Goal: Transaction & Acquisition: Book appointment/travel/reservation

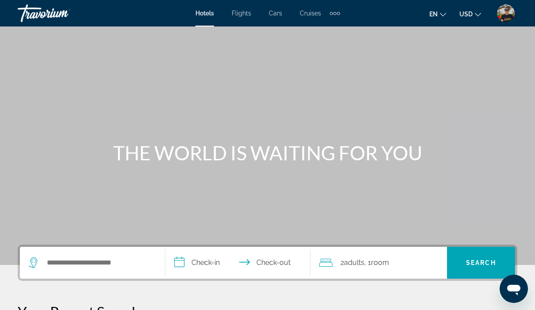
click at [508, 14] on img "User Menu" at bounding box center [506, 13] width 18 height 18
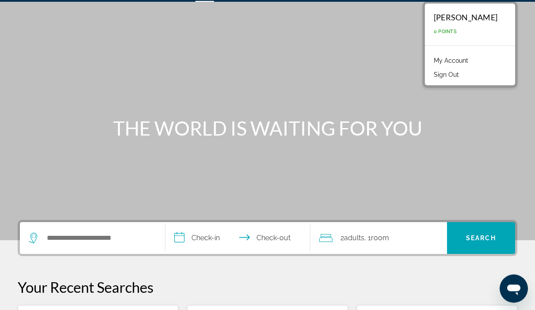
click at [387, 243] on span ", 1 Room rooms" at bounding box center [376, 239] width 25 height 12
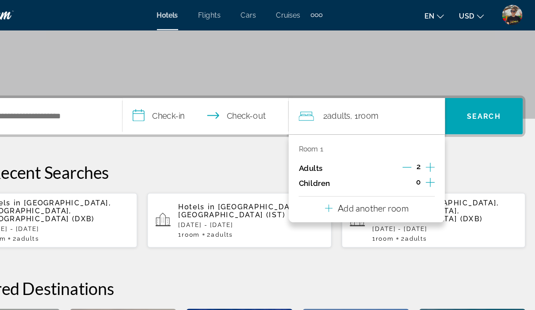
scroll to position [158, 0]
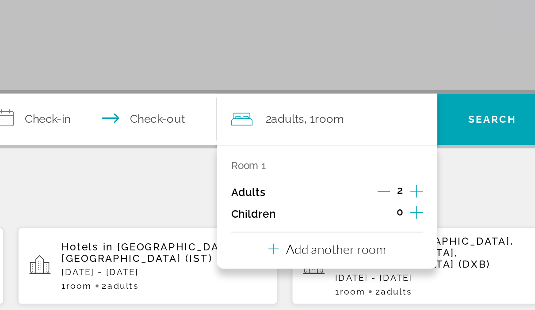
click at [353, 180] on p "Add another room" at bounding box center [384, 185] width 62 height 10
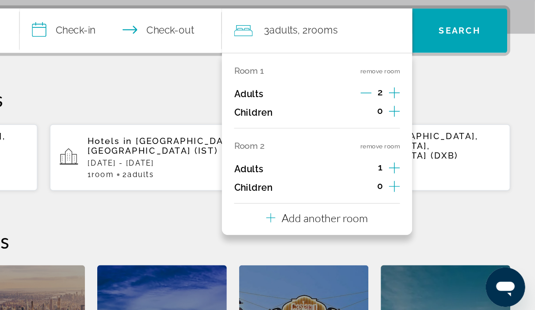
click at [353, 234] on p "Add another room" at bounding box center [384, 239] width 62 height 10
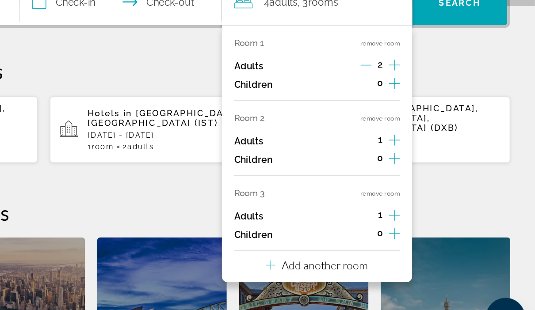
click at [353, 247] on p "Add another room" at bounding box center [384, 252] width 62 height 10
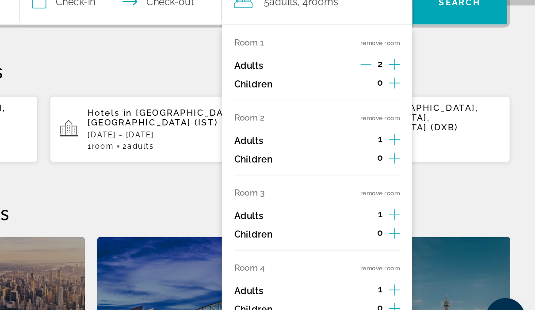
scroll to position [200, 0]
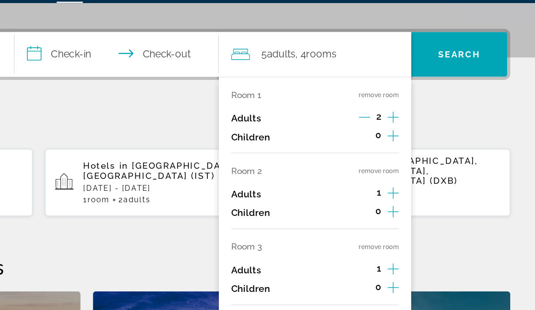
click at [430, 103] on icon "Increment adults" at bounding box center [434, 108] width 8 height 11
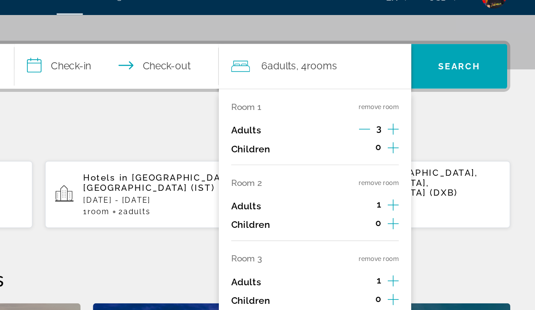
click at [430, 103] on icon "Increment adults" at bounding box center [434, 108] width 8 height 11
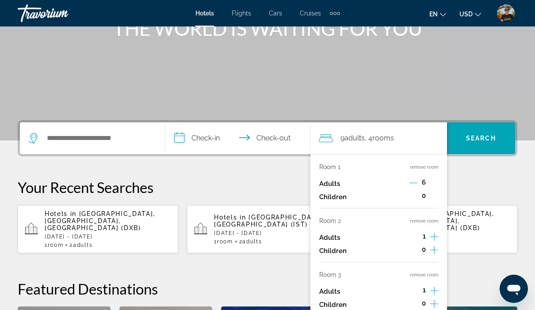
click at [413, 180] on icon "Decrement adults" at bounding box center [413, 183] width 8 height 8
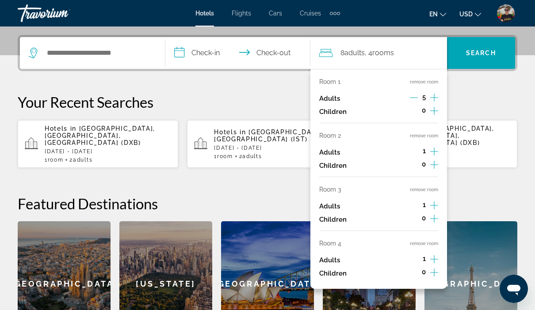
scroll to position [216, 0]
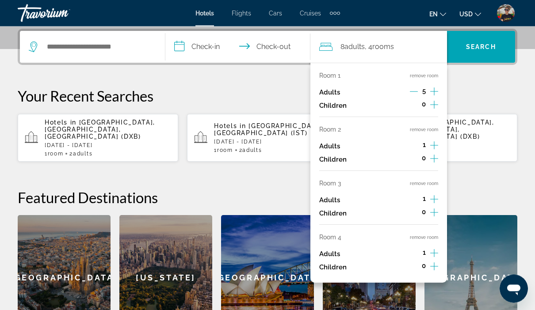
click at [423, 93] on span "5" at bounding box center [424, 91] width 4 height 7
click at [416, 95] on button "Decrement adults" at bounding box center [414, 93] width 8 height 11
click at [417, 95] on button "Decrement adults" at bounding box center [414, 92] width 8 height 11
click at [413, 96] on button "Decrement adults" at bounding box center [414, 92] width 8 height 11
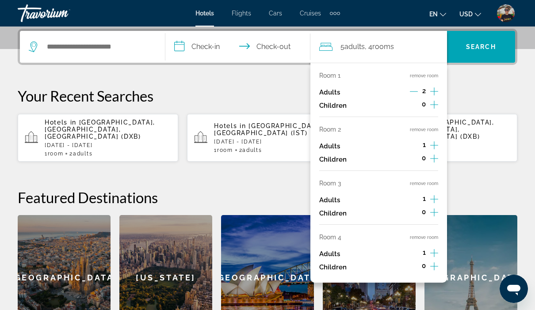
click at [427, 235] on button "remove room" at bounding box center [424, 238] width 28 height 6
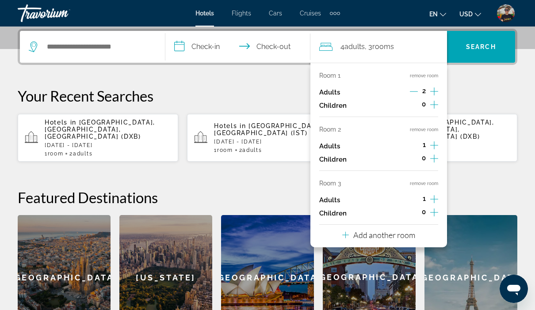
click at [424, 181] on button "remove room" at bounding box center [424, 184] width 28 height 6
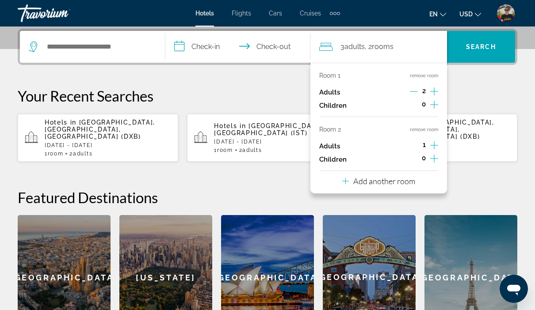
click at [429, 129] on button "remove room" at bounding box center [424, 130] width 28 height 6
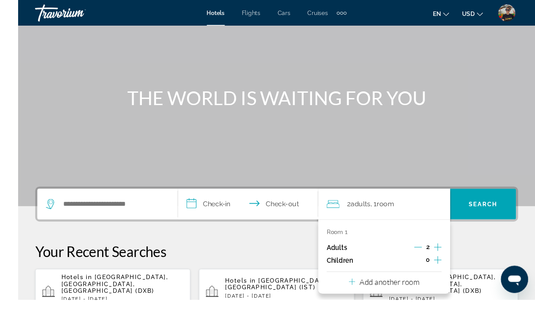
scroll to position [64, 0]
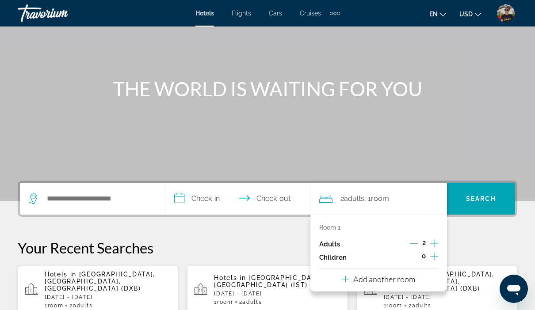
click at [271, 245] on p "Your Recent Searches" at bounding box center [268, 248] width 500 height 18
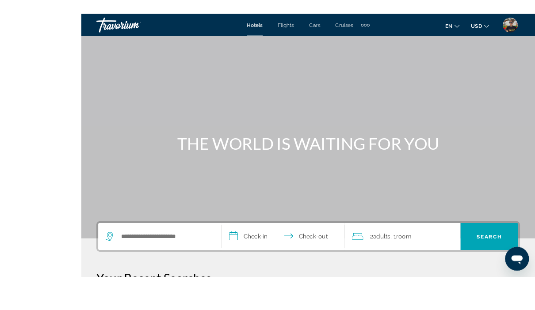
scroll to position [42, 0]
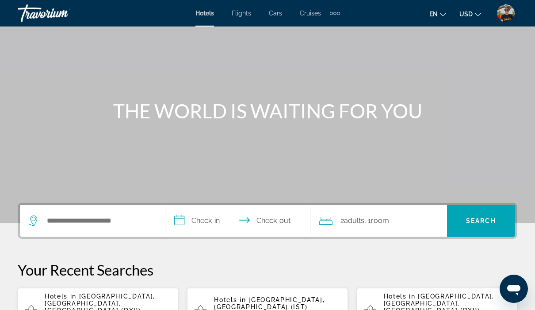
click at [504, 15] on img "User Menu" at bounding box center [506, 13] width 18 height 18
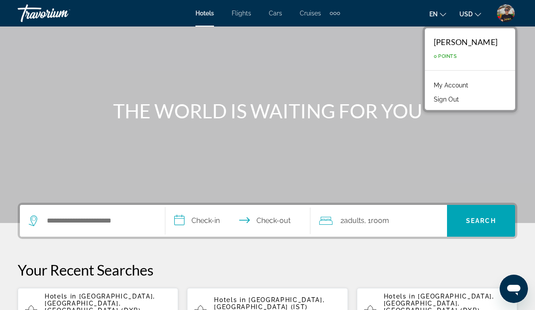
scroll to position [32, 0]
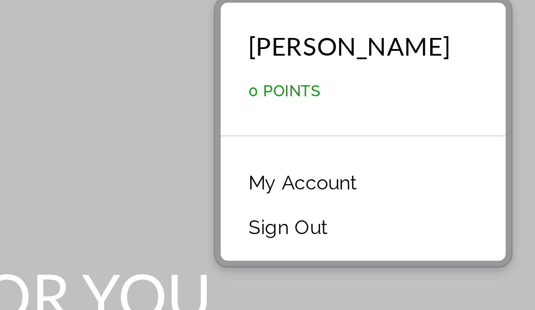
click at [429, 80] on link "My Account" at bounding box center [450, 85] width 43 height 11
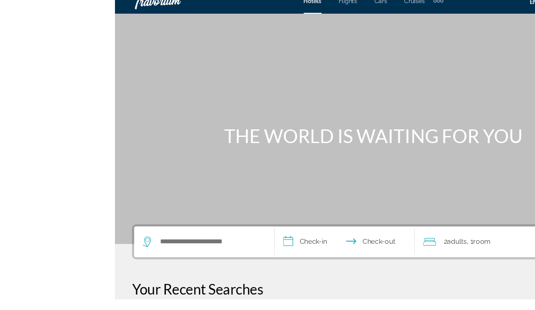
scroll to position [15, 0]
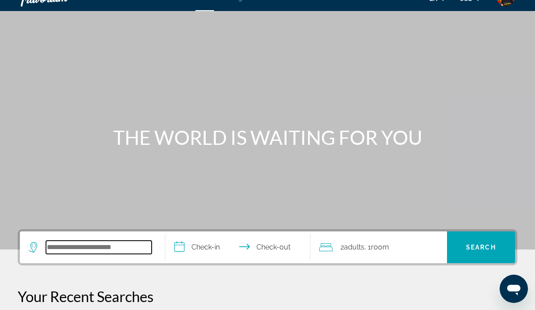
click at [103, 250] on input "Search hotel destination" at bounding box center [99, 247] width 106 height 13
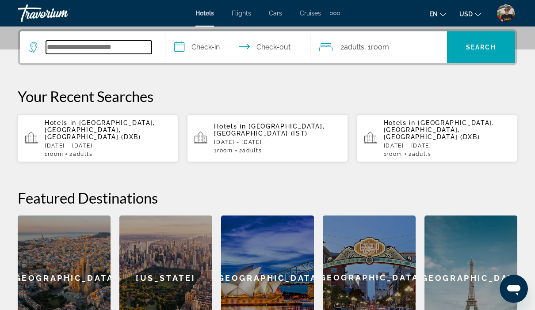
click at [101, 52] on input "Search hotel destination" at bounding box center [99, 47] width 106 height 13
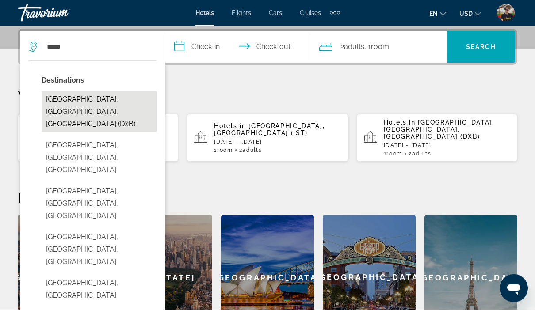
click at [94, 105] on button "[GEOGRAPHIC_DATA], [GEOGRAPHIC_DATA], [GEOGRAPHIC_DATA] (DXB)" at bounding box center [99, 113] width 115 height 42
type input "**********"
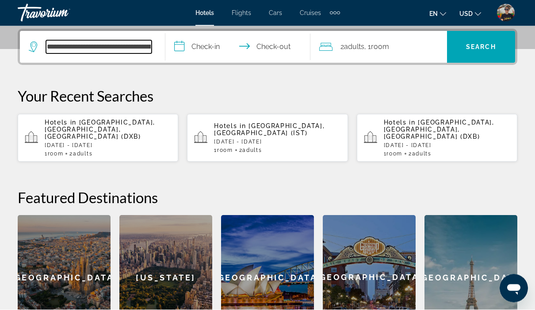
scroll to position [195, 0]
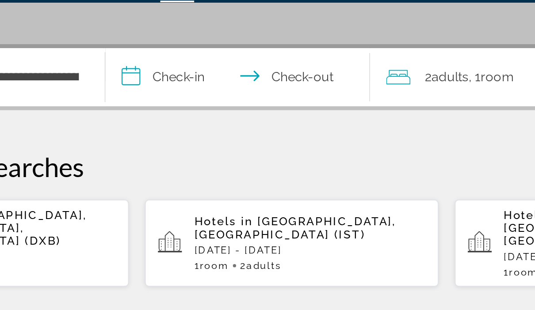
click at [165, 52] on input "**********" at bounding box center [239, 69] width 149 height 34
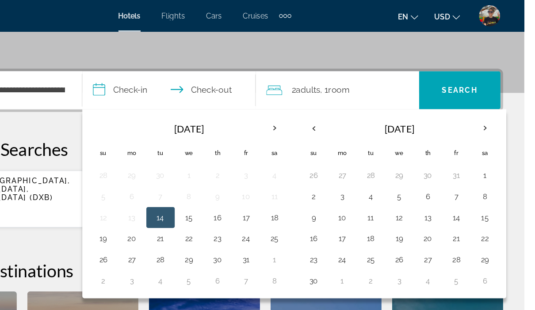
scroll to position [187, 0]
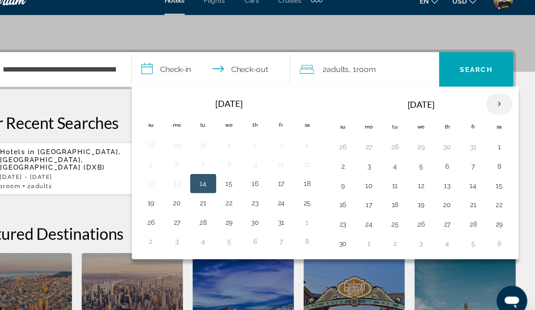
click at [490, 103] on th "Next month" at bounding box center [502, 108] width 24 height 19
click at [490, 99] on th "Next month" at bounding box center [502, 108] width 24 height 19
click at [490, 101] on th "Next month" at bounding box center [502, 108] width 24 height 19
click at [490, 102] on th "Next month" at bounding box center [502, 108] width 24 height 19
click at [490, 99] on th "Next month" at bounding box center [502, 108] width 24 height 19
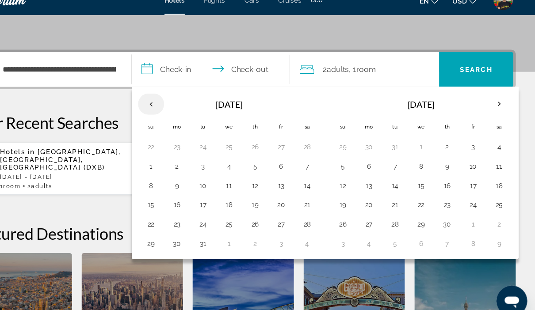
click at [171, 99] on th "Previous month" at bounding box center [183, 108] width 24 height 19
click at [271, 177] on button "12" at bounding box center [278, 183] width 14 height 12
click at [271, 195] on button "19" at bounding box center [278, 201] width 14 height 12
type input "**********"
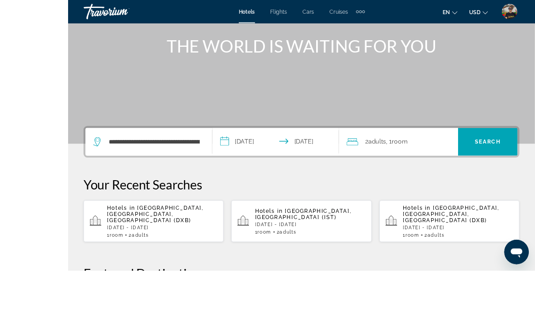
scroll to position [143, 0]
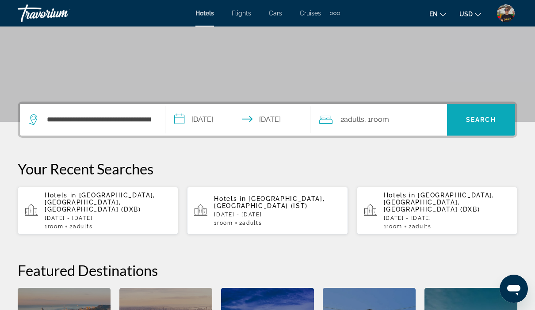
click at [484, 118] on span "Search" at bounding box center [481, 119] width 30 height 7
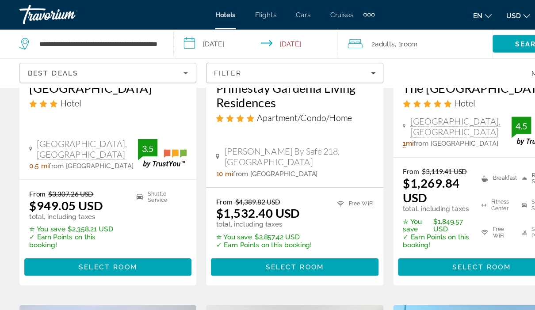
scroll to position [581, 0]
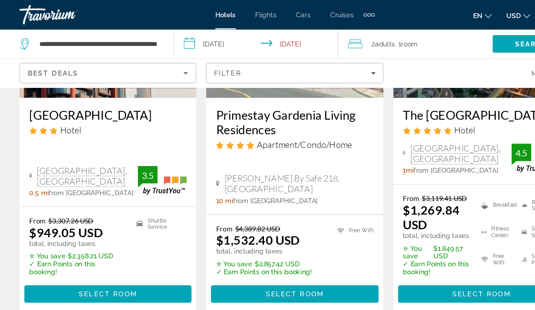
click at [40, 20] on div "Travorium" at bounding box center [62, 13] width 88 height 23
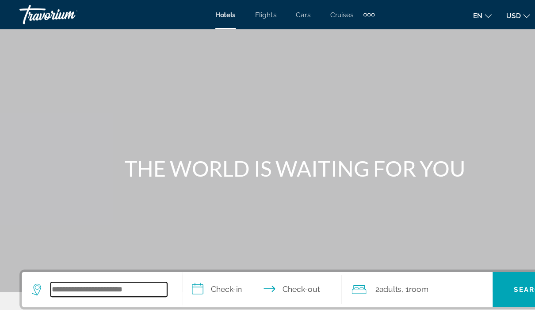
click at [103, 259] on input "Search hotel destination" at bounding box center [99, 262] width 106 height 13
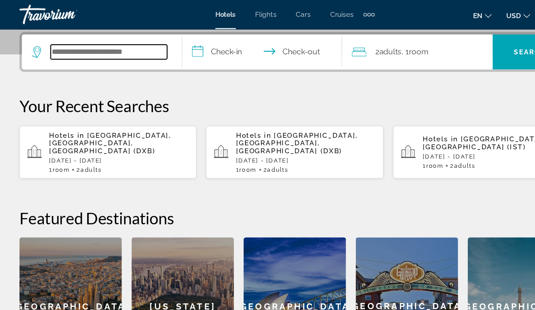
scroll to position [216, 0]
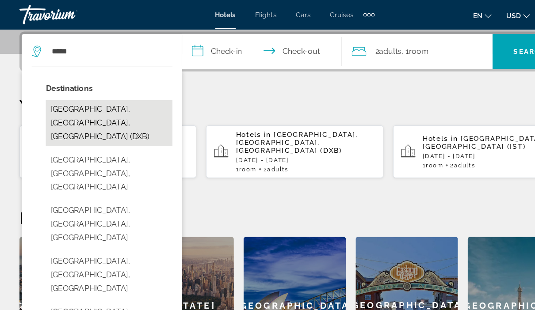
click at [104, 103] on button "[GEOGRAPHIC_DATA], [GEOGRAPHIC_DATA], [GEOGRAPHIC_DATA] (DXB)" at bounding box center [99, 112] width 115 height 42
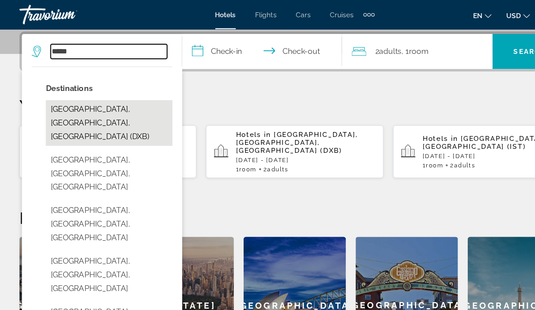
type input "**********"
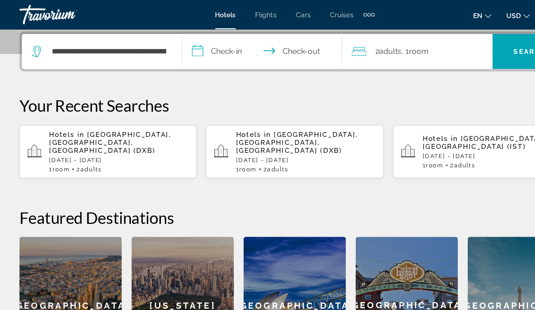
click at [209, 49] on input "**********" at bounding box center [239, 48] width 149 height 34
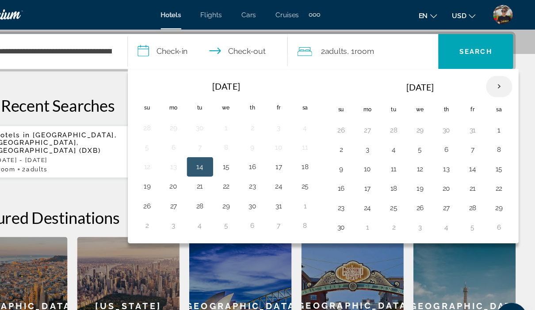
click at [490, 80] on th "Next month" at bounding box center [502, 78] width 24 height 19
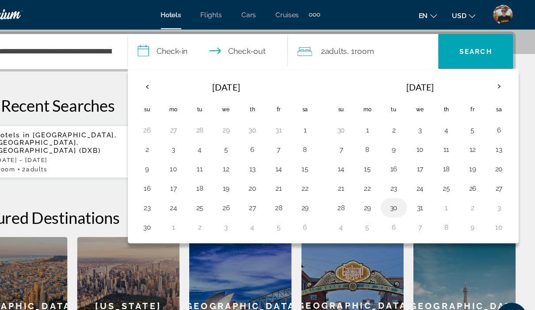
click at [400, 194] on button "30" at bounding box center [407, 189] width 14 height 12
click at [490, 80] on th "Next month" at bounding box center [502, 78] width 24 height 19
click at [376, 141] on button "5" at bounding box center [383, 136] width 14 height 12
type input "**********"
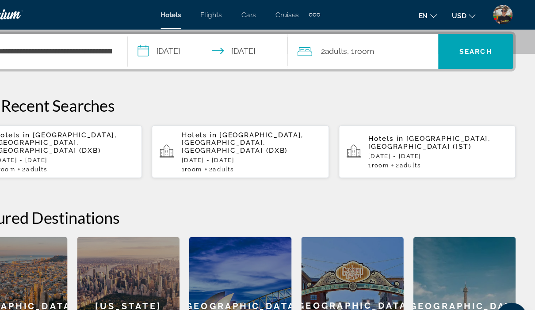
click at [344, 44] on span "Adults" at bounding box center [354, 46] width 20 height 8
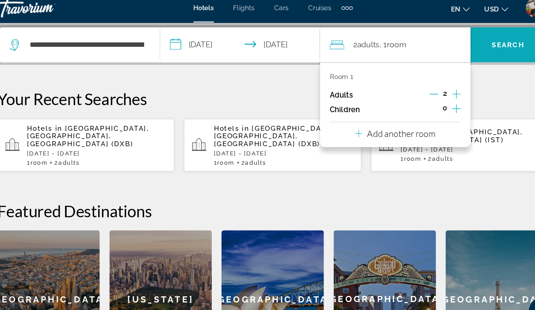
click at [466, 43] on span "Search" at bounding box center [481, 46] width 30 height 7
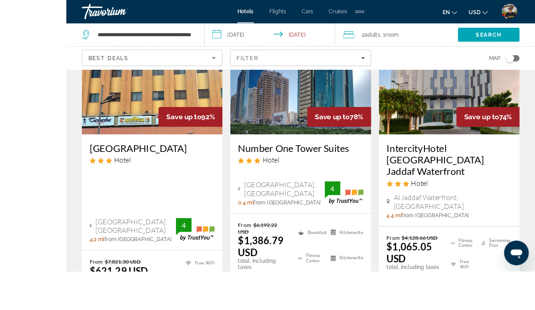
scroll to position [126, 0]
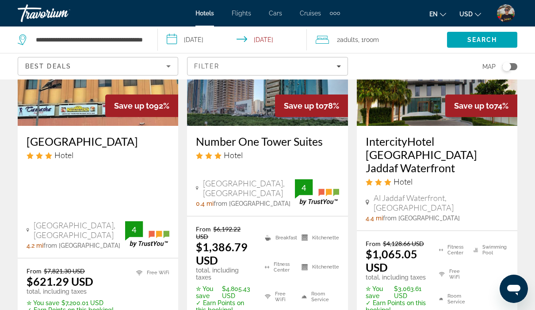
click at [60, 17] on div "Travorium" at bounding box center [62, 13] width 88 height 23
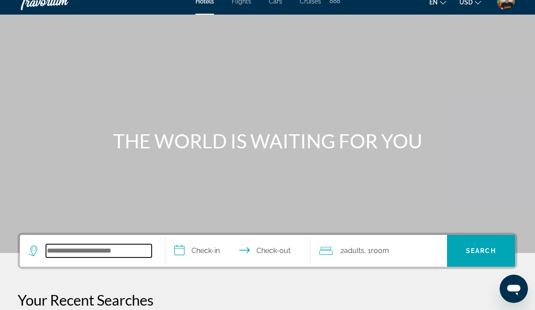
click at [92, 252] on input "Search hotel destination" at bounding box center [99, 250] width 106 height 13
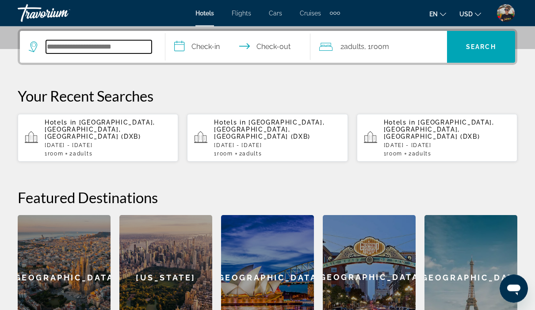
scroll to position [216, 0]
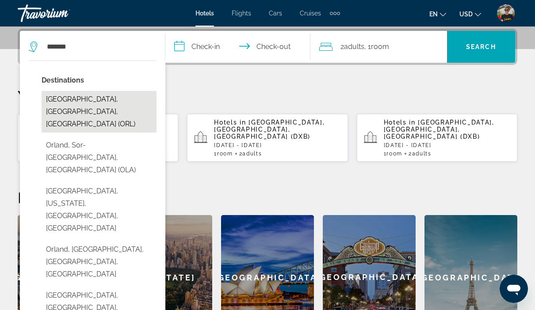
click at [138, 102] on button "[GEOGRAPHIC_DATA], [GEOGRAPHIC_DATA], [GEOGRAPHIC_DATA] (ORL)" at bounding box center [99, 112] width 115 height 42
type input "**********"
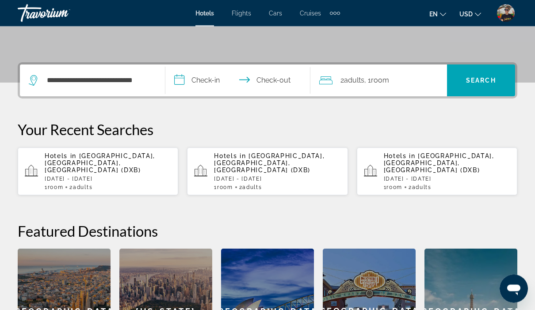
click at [207, 82] on input "**********" at bounding box center [239, 82] width 149 height 34
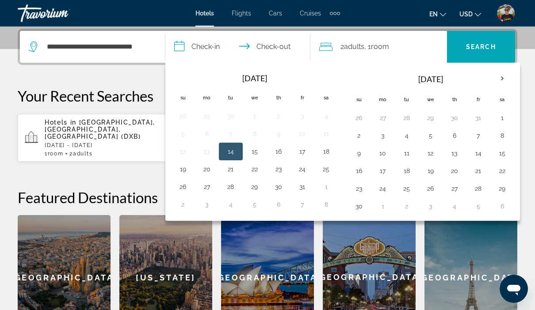
scroll to position [224, 0]
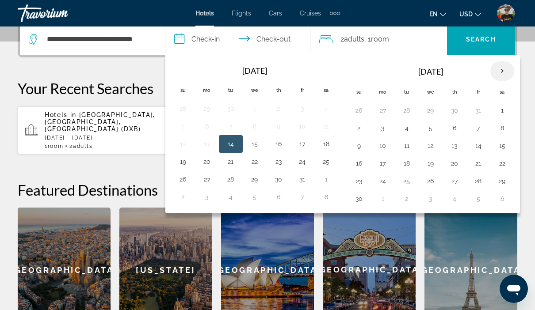
click at [509, 72] on th "Next month" at bounding box center [502, 70] width 24 height 19
click at [436, 185] on button "31" at bounding box center [431, 181] width 14 height 12
click at [508, 72] on th "Next month" at bounding box center [502, 70] width 24 height 19
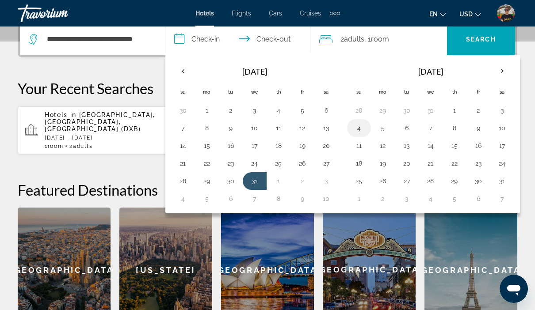
click at [361, 130] on button "4" at bounding box center [359, 128] width 14 height 12
type input "**********"
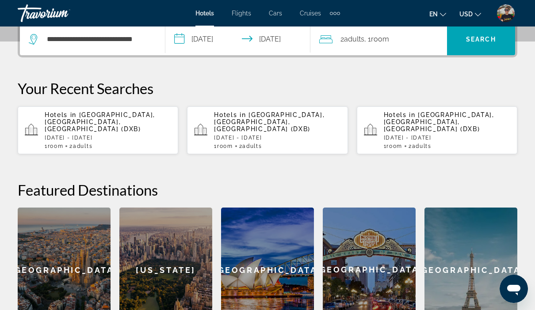
click at [382, 37] on span "Room" at bounding box center [380, 39] width 18 height 8
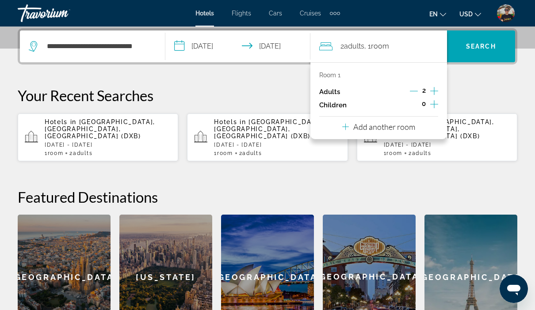
scroll to position [216, 0]
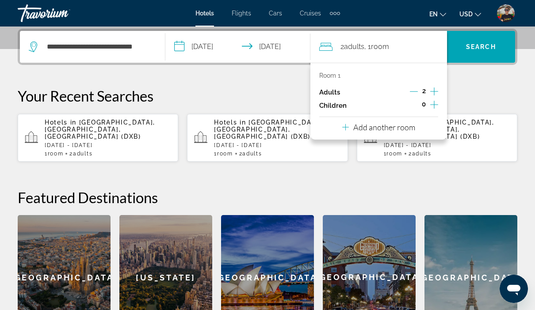
click at [435, 108] on icon "Increment children" at bounding box center [434, 104] width 8 height 11
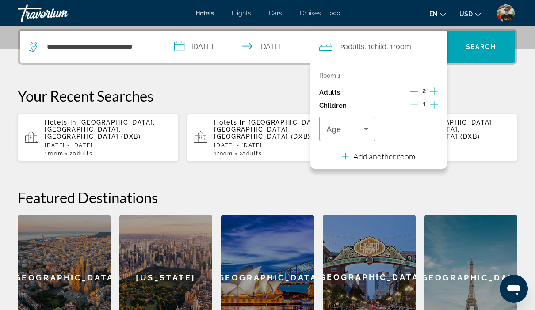
click at [435, 107] on icon "Increment children" at bounding box center [434, 104] width 8 height 11
click at [357, 132] on span "Travelers: 2 adults, 2 children" at bounding box center [345, 129] width 38 height 11
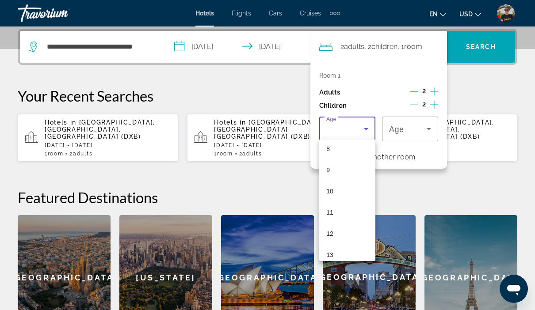
scroll to position [180, 0]
click at [343, 208] on mat-option "11" at bounding box center [347, 207] width 56 height 21
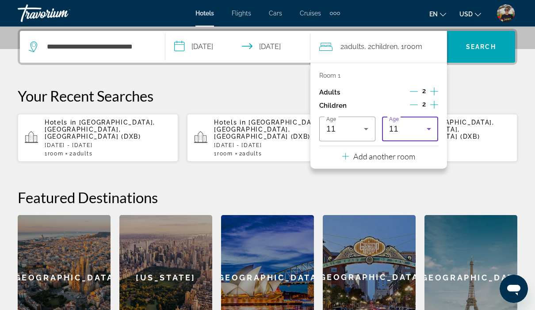
click at [416, 129] on div "11" at bounding box center [408, 129] width 38 height 11
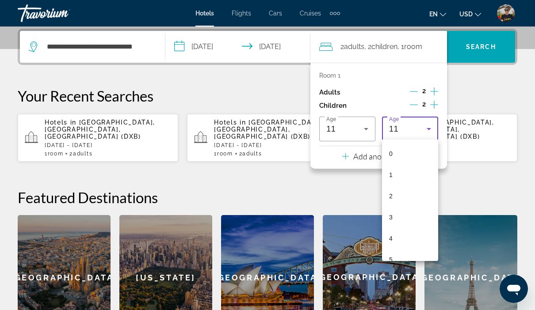
scroll to position [137, 0]
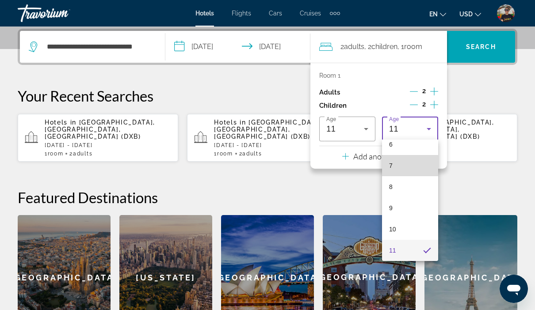
click at [409, 170] on mat-option "7" at bounding box center [410, 165] width 56 height 21
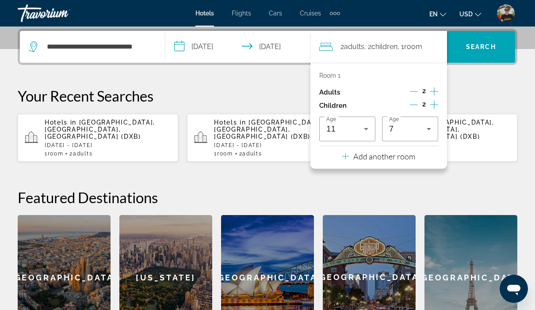
click at [477, 191] on h2 "Featured Destinations" at bounding box center [268, 198] width 500 height 18
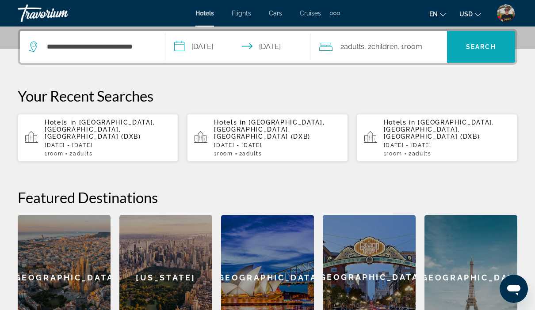
click at [485, 53] on span "Search" at bounding box center [481, 46] width 68 height 21
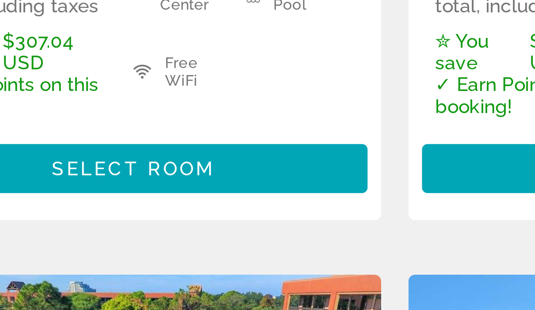
scroll to position [212, 0]
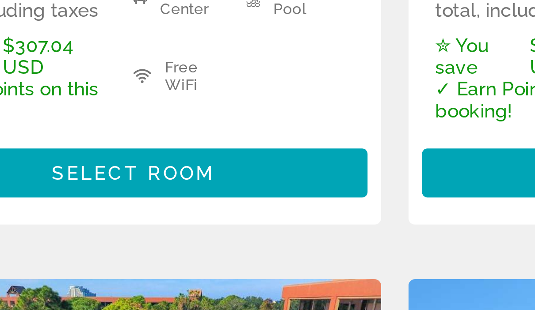
click at [191, 241] on span "Main content" at bounding box center [267, 251] width 152 height 21
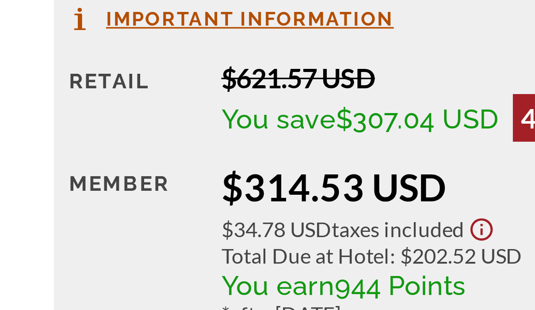
scroll to position [1423, 0]
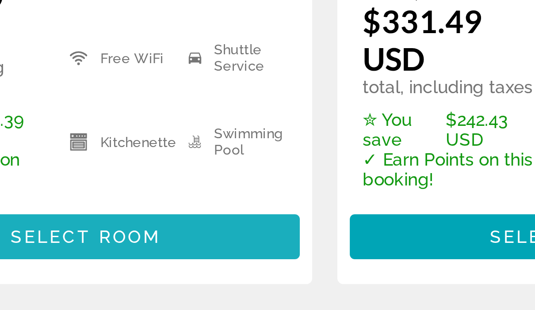
scroll to position [573, 0]
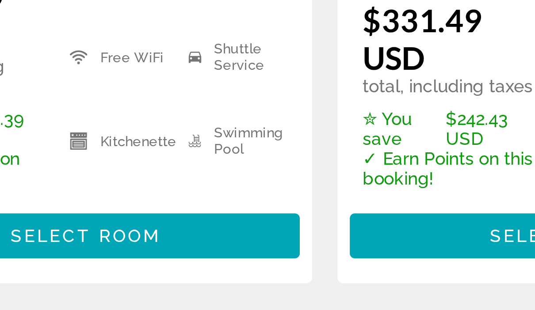
click at [71, 260] on span "Main content" at bounding box center [98, 270] width 152 height 21
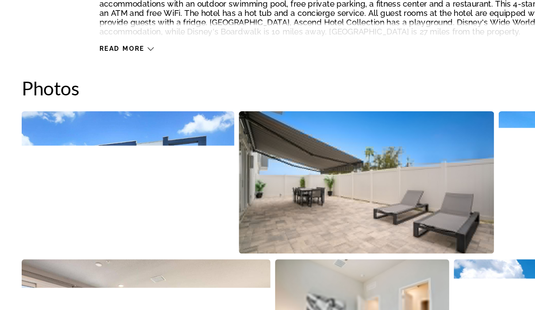
scroll to position [512, 0]
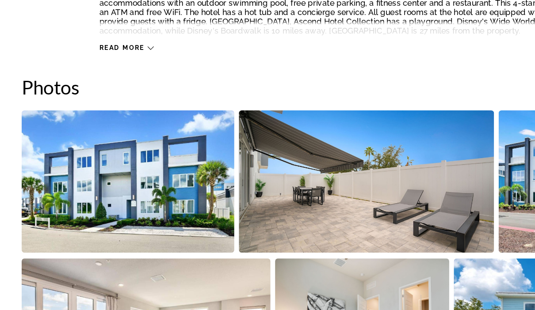
click at [158, 165] on img "Open full-screen image slider" at bounding box center [100, 183] width 164 height 110
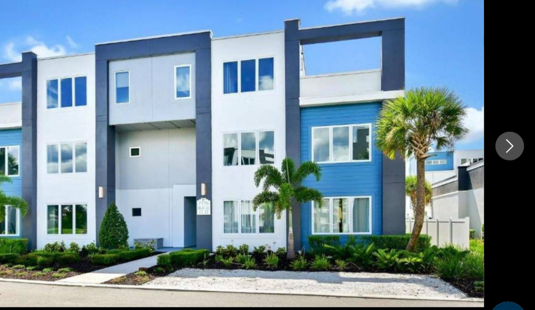
click at [510, 150] on icon "Next image" at bounding box center [515, 155] width 11 height 11
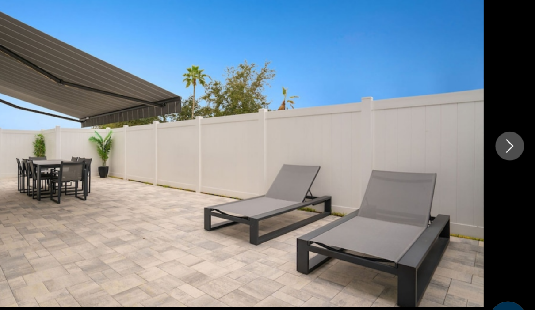
click at [510, 150] on icon "Next image" at bounding box center [515, 155] width 11 height 11
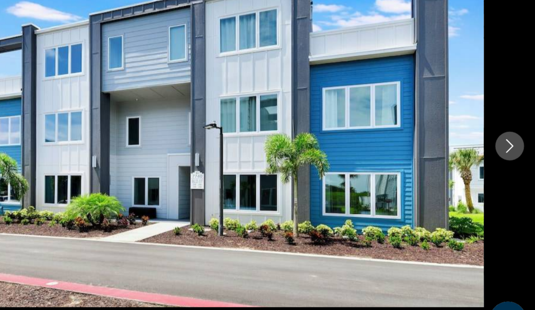
click at [510, 150] on icon "Next image" at bounding box center [515, 155] width 11 height 11
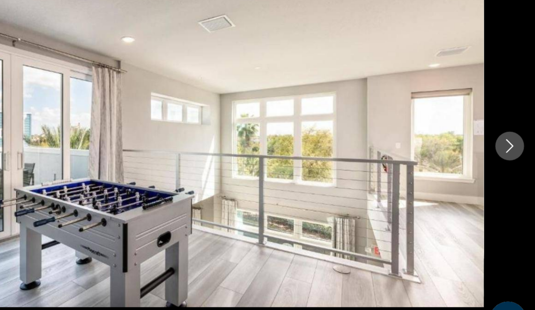
click at [510, 150] on icon "Next image" at bounding box center [515, 155] width 11 height 11
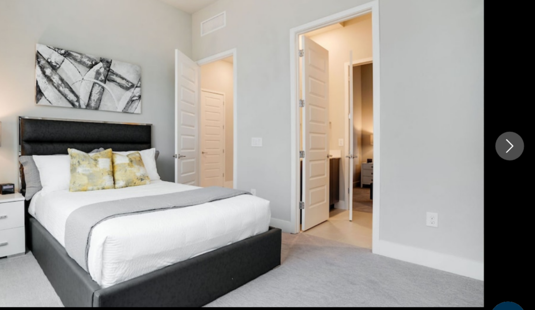
click at [504, 144] on button "Next image" at bounding box center [515, 155] width 22 height 22
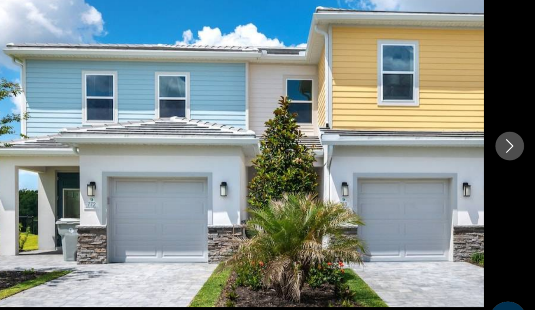
click at [504, 144] on button "Next image" at bounding box center [515, 155] width 22 height 22
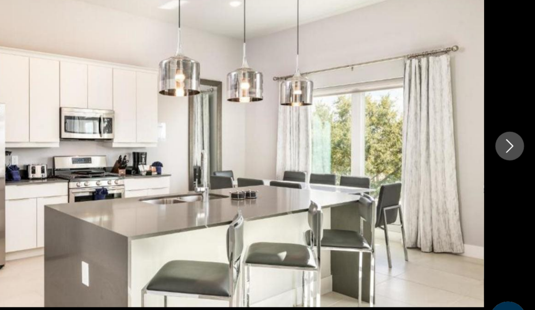
click at [381, 118] on div "prev next" at bounding box center [267, 155] width 535 height 248
click at [504, 144] on button "Next image" at bounding box center [515, 155] width 22 height 22
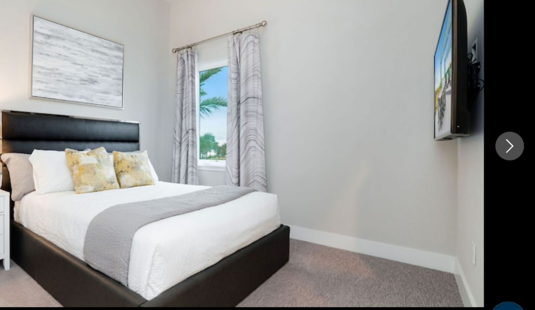
click at [504, 144] on button "Next image" at bounding box center [515, 155] width 22 height 22
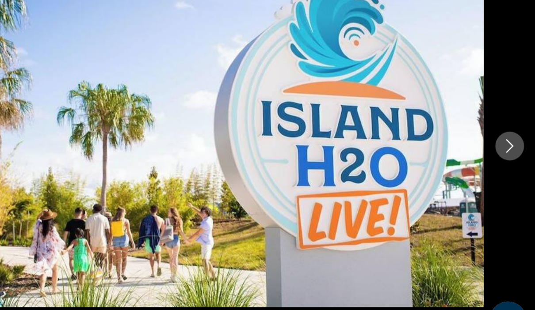
click at [504, 144] on button "Next image" at bounding box center [515, 155] width 22 height 22
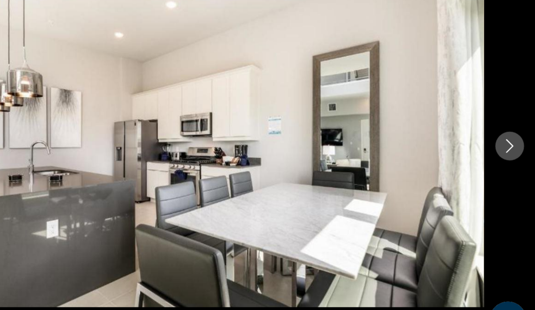
click at [512, 150] on icon "Next image" at bounding box center [515, 155] width 6 height 11
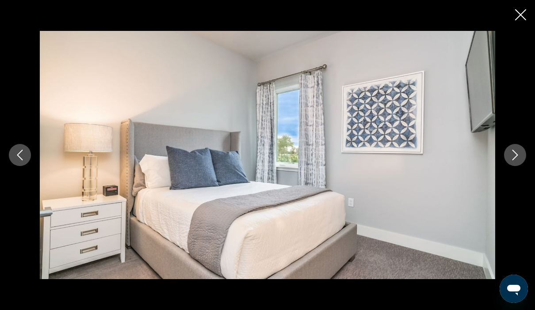
scroll to position [1773, 0]
click at [523, 15] on icon "Close slideshow" at bounding box center [520, 14] width 11 height 11
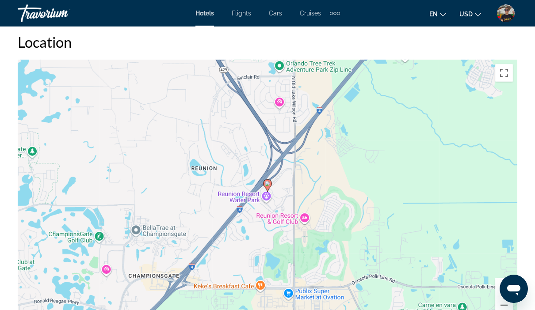
scroll to position [939, 0]
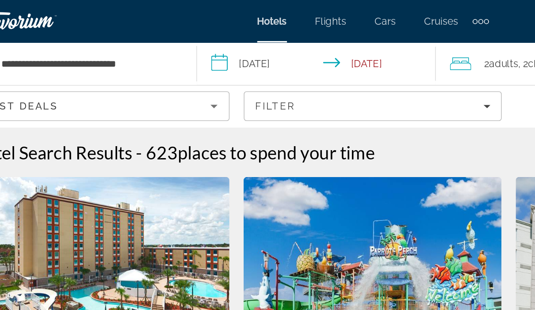
click at [219, 70] on span "Filters" at bounding box center [267, 66] width 160 height 21
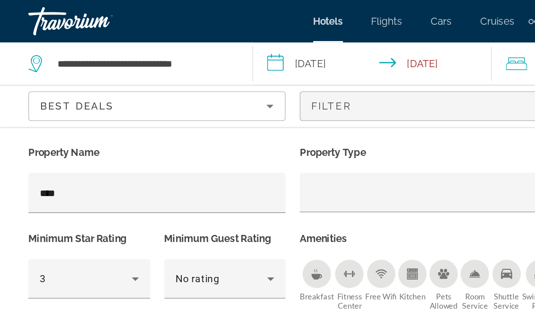
click at [88, 123] on input "****" at bounding box center [98, 120] width 146 height 11
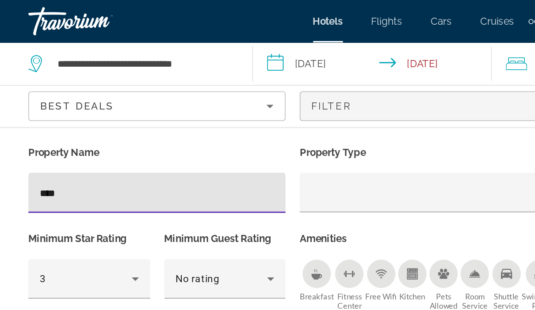
type input "*******"
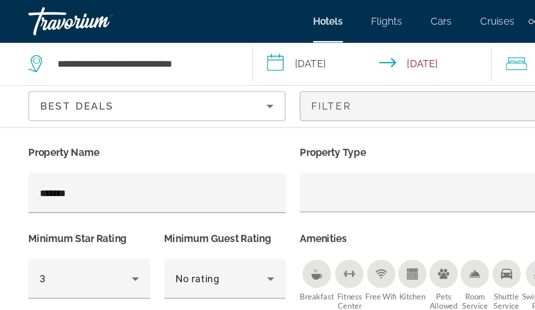
click at [252, 67] on div "Filter" at bounding box center [267, 66] width 146 height 7
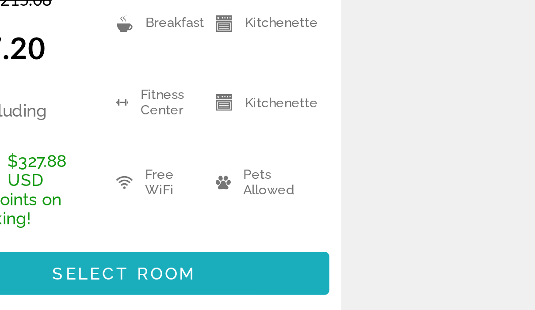
scroll to position [175, 0]
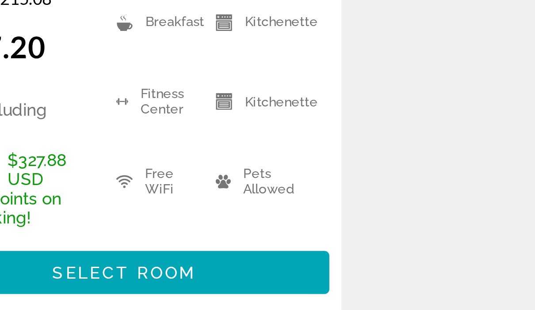
click at [72, 279] on span "Select Room" at bounding box center [98, 282] width 53 height 7
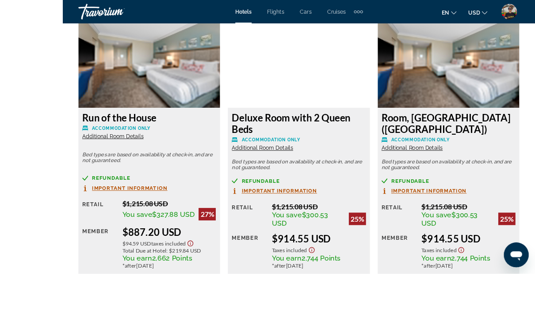
scroll to position [1447, 0]
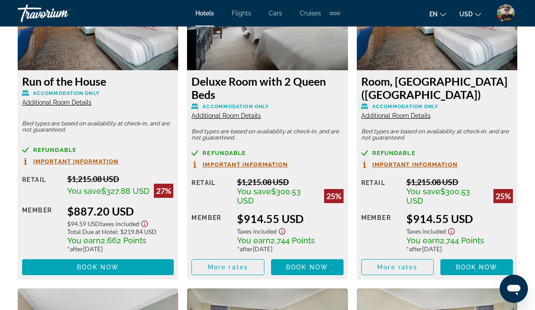
click at [62, 16] on div "Travorium" at bounding box center [62, 13] width 88 height 23
